Goal: Information Seeking & Learning: Learn about a topic

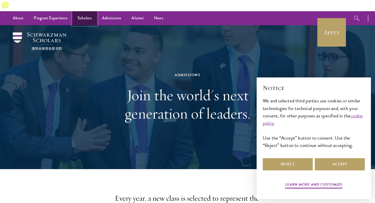
click at [81, 11] on link "Scholars" at bounding box center [84, 18] width 24 height 14
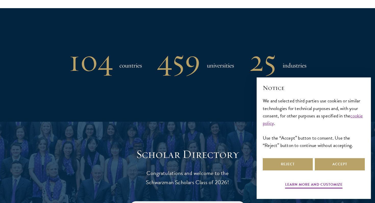
scroll to position [436, 0]
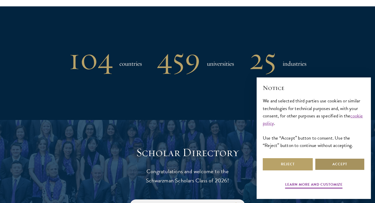
click at [332, 165] on button "Accept" at bounding box center [340, 164] width 50 height 12
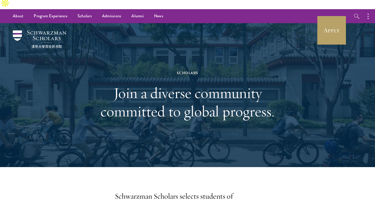
scroll to position [0, 0]
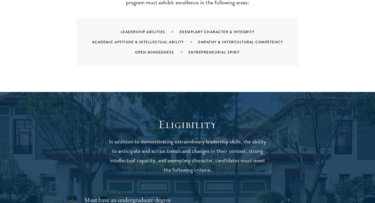
scroll to position [591, 0]
